Goal: Information Seeking & Learning: Learn about a topic

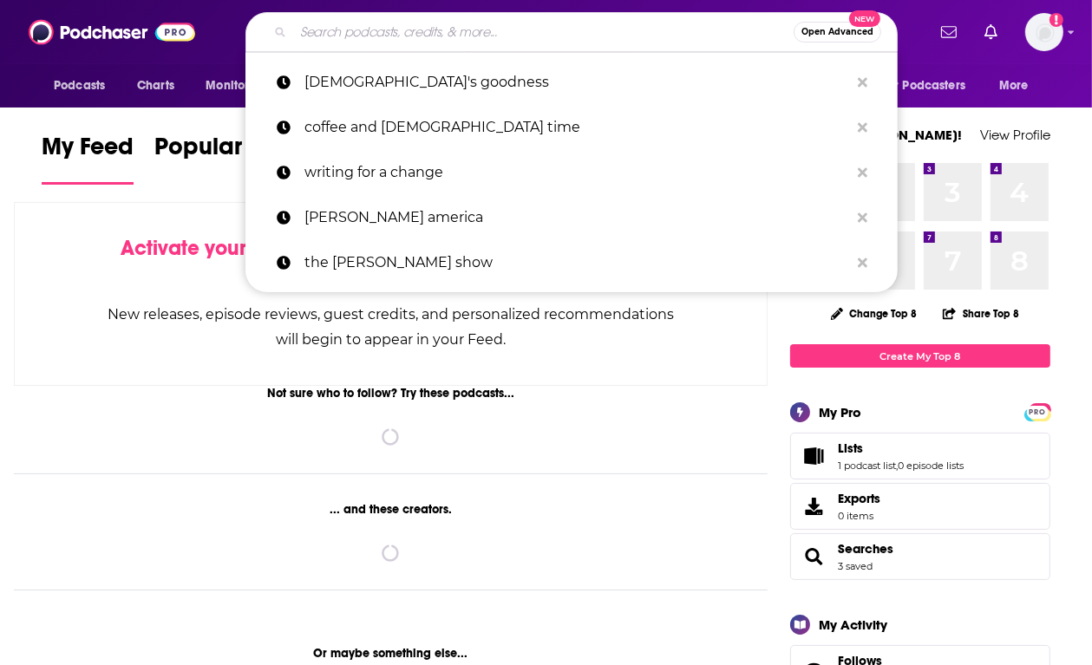
click at [426, 32] on input "Search podcasts, credits, & more..." at bounding box center [543, 32] width 500 height 28
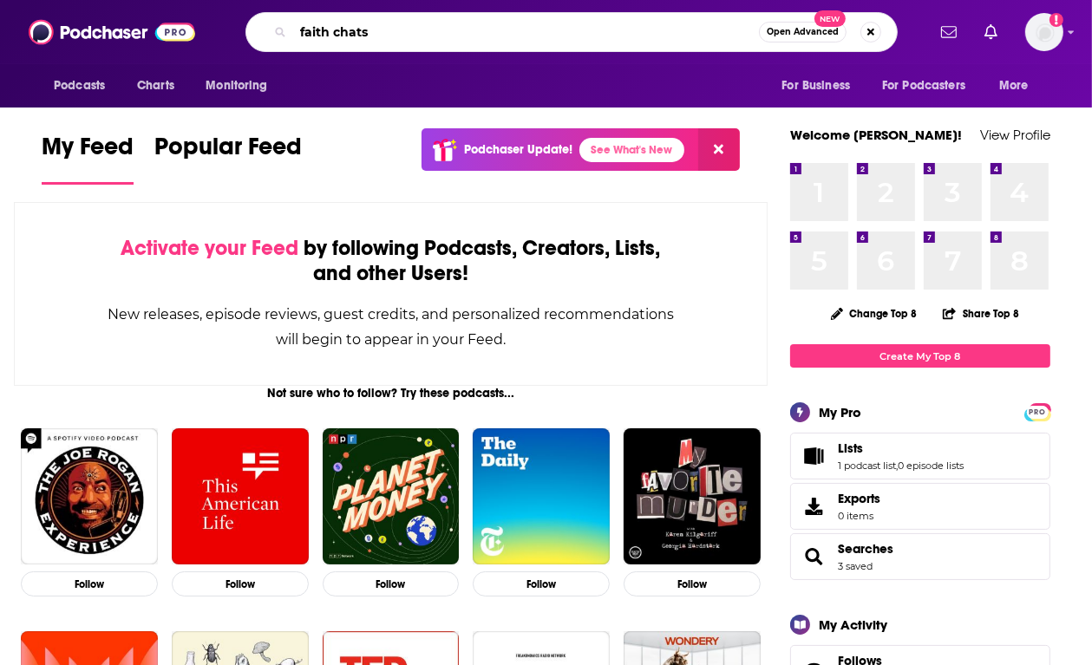
type input "faith chats"
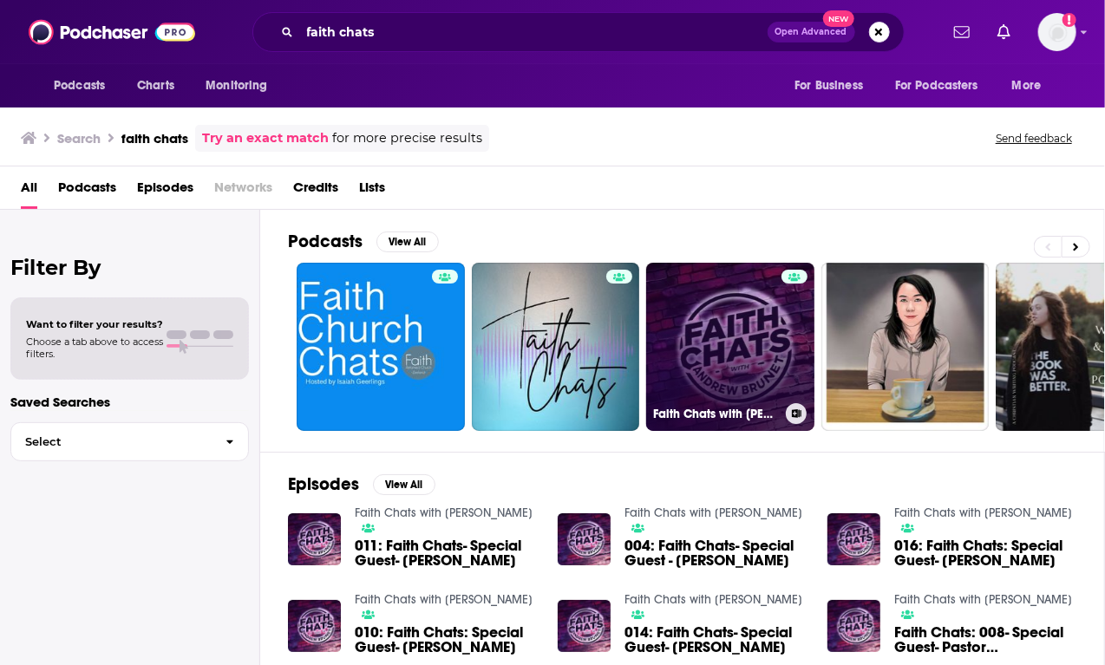
click at [697, 320] on link "Faith Chats with [PERSON_NAME]" at bounding box center [730, 347] width 168 height 168
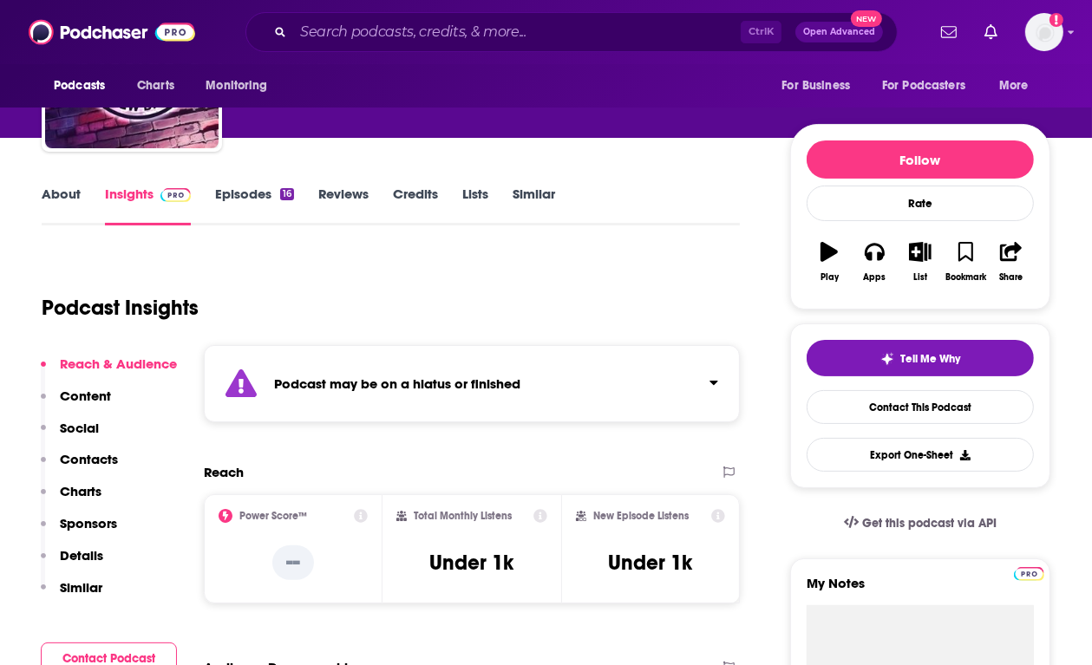
scroll to position [163, 0]
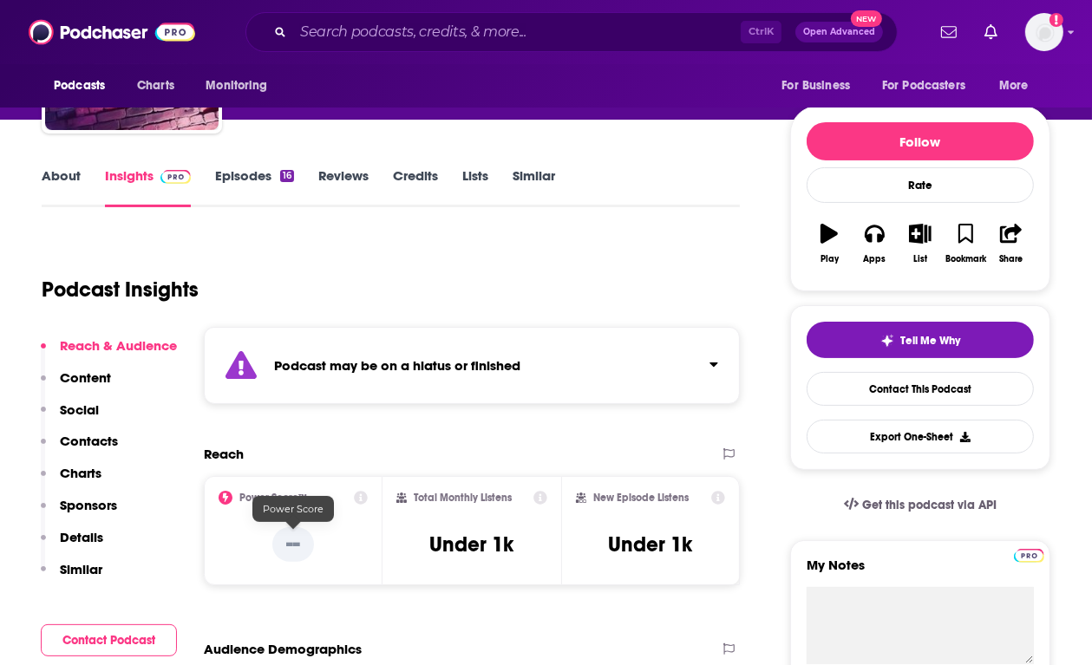
click at [304, 539] on p "--" at bounding box center [293, 544] width 42 height 35
click at [584, 382] on div "Podcast may be on a hiatus or finished" at bounding box center [472, 365] width 536 height 77
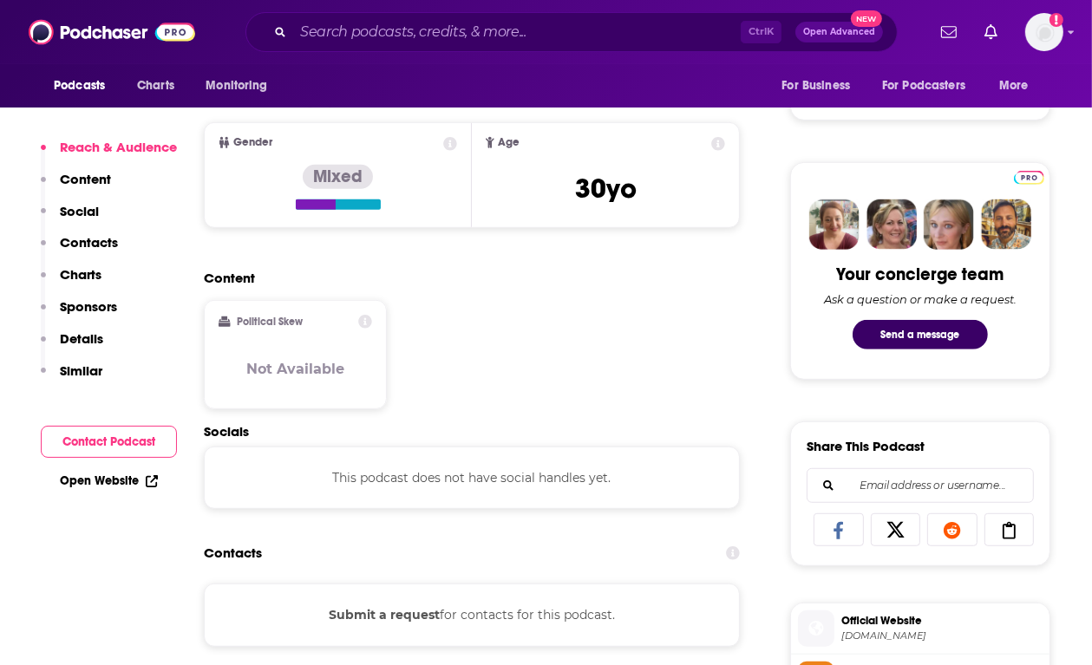
scroll to position [132, 0]
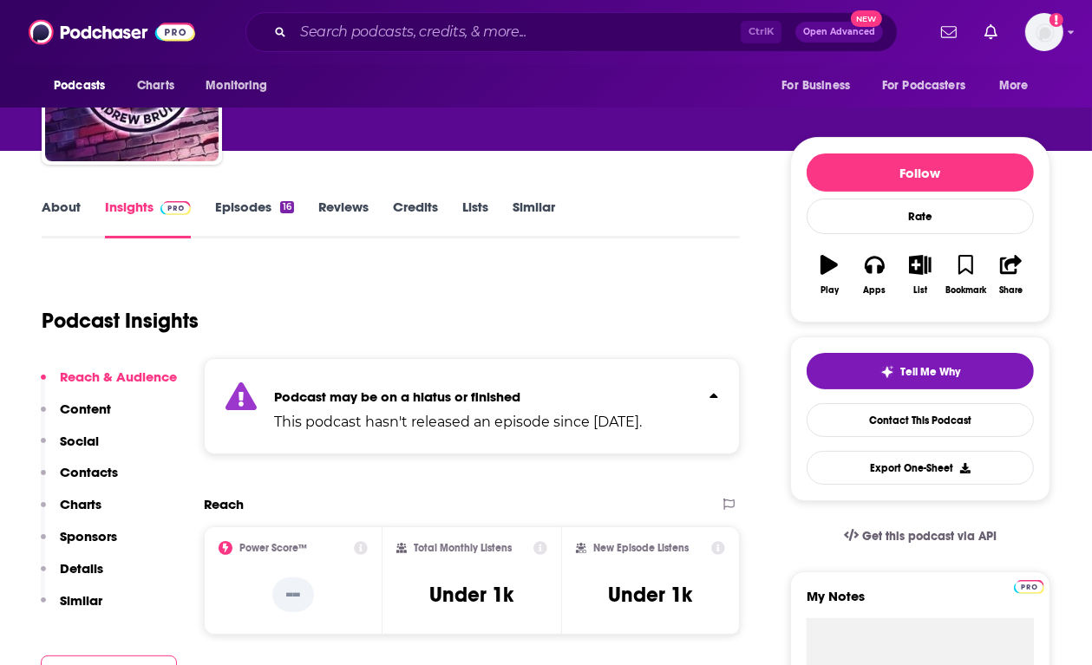
click at [75, 204] on link "About" at bounding box center [61, 219] width 39 height 40
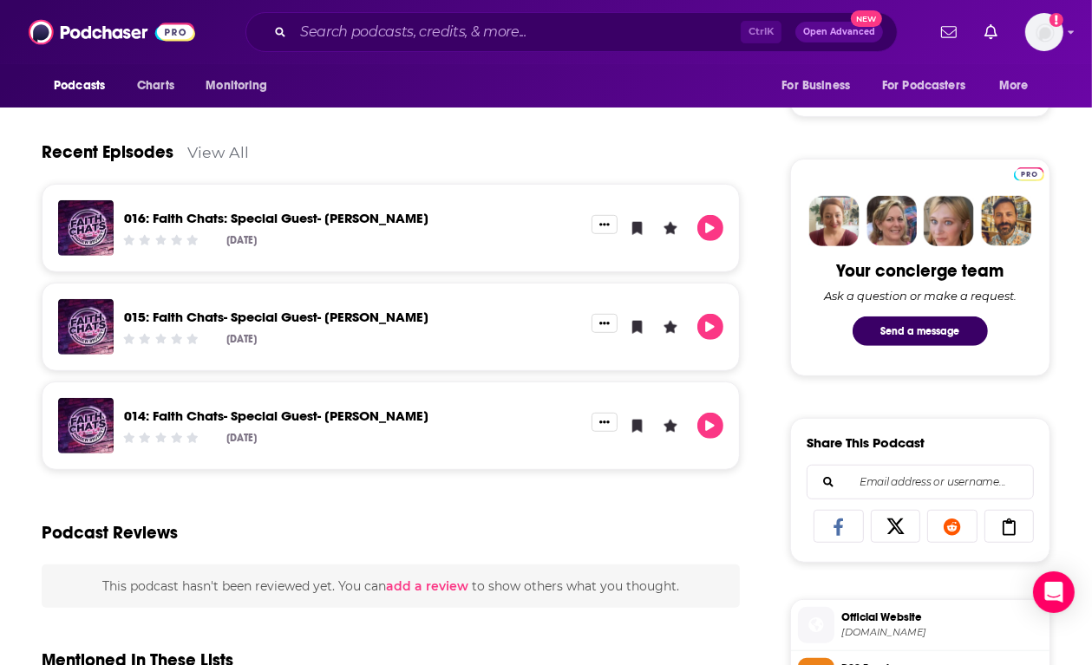
scroll to position [731, 0]
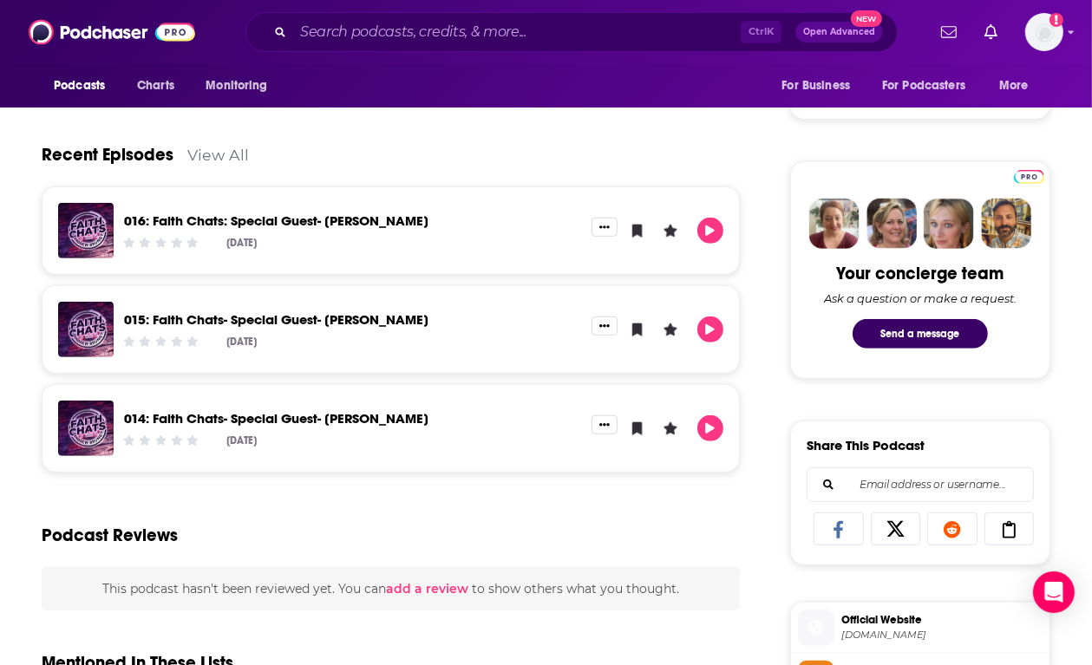
click at [330, 213] on link "016: Faith Chats: Special Guest- [PERSON_NAME]" at bounding box center [276, 220] width 304 height 16
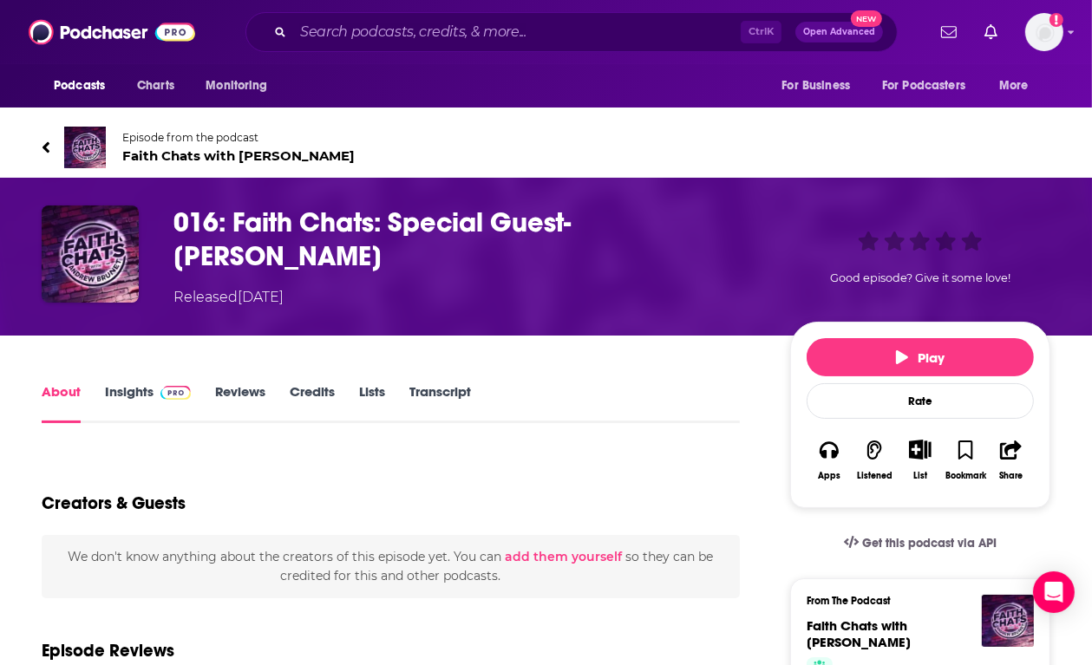
click at [66, 381] on div "About Insights Reviews Credits Lists Transcript" at bounding box center [391, 402] width 698 height 42
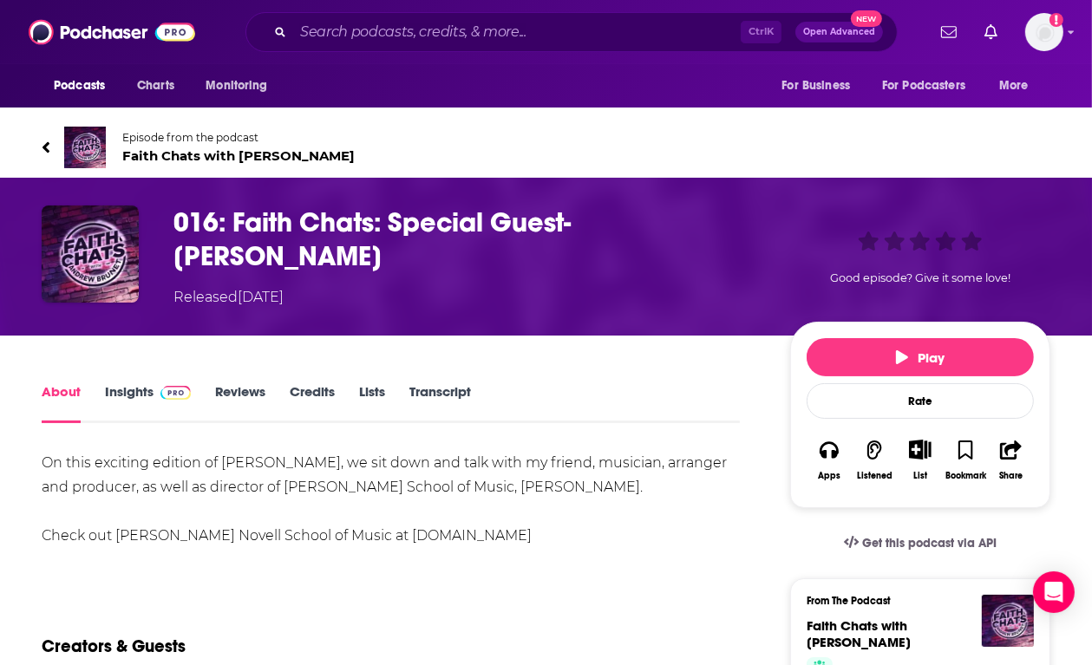
drag, startPoint x: 339, startPoint y: 152, endPoint x: 354, endPoint y: 93, distance: 60.8
click at [339, 152] on span "Faith Chats with [PERSON_NAME]" at bounding box center [238, 155] width 232 height 16
